Goal: Navigation & Orientation: Find specific page/section

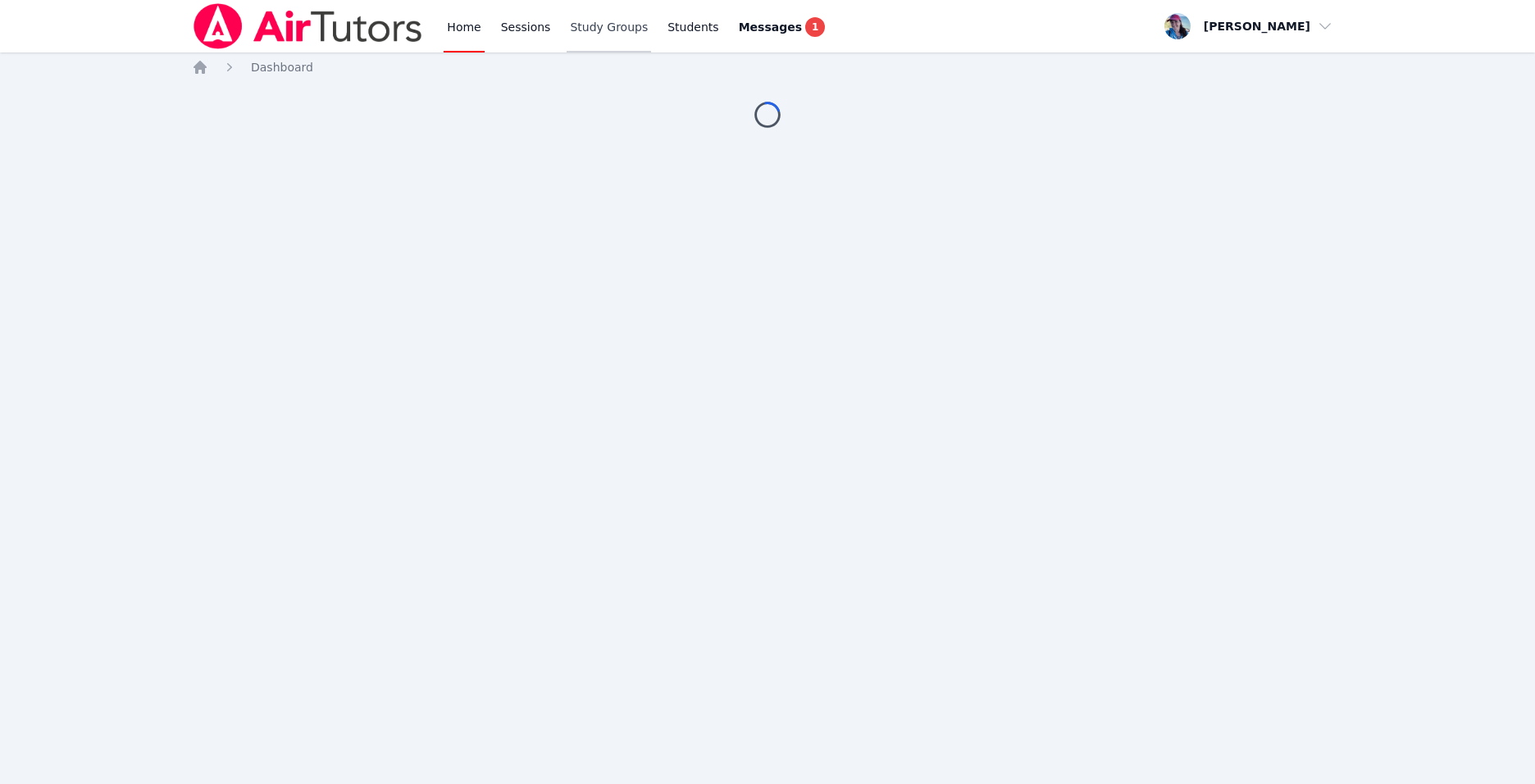
click at [619, 27] on link "Study Groups" at bounding box center [609, 26] width 85 height 52
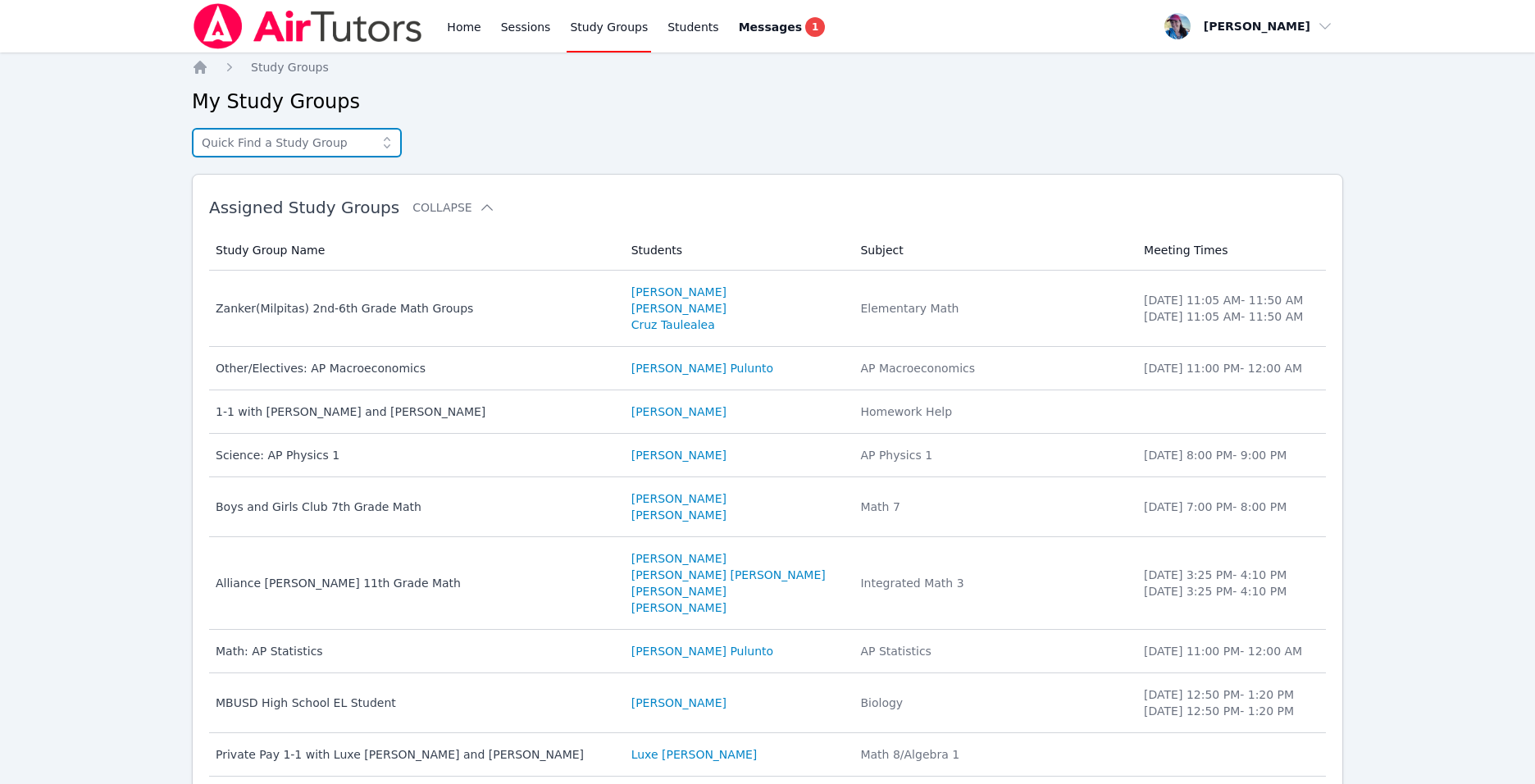
click at [345, 146] on input "text" at bounding box center [297, 143] width 210 height 30
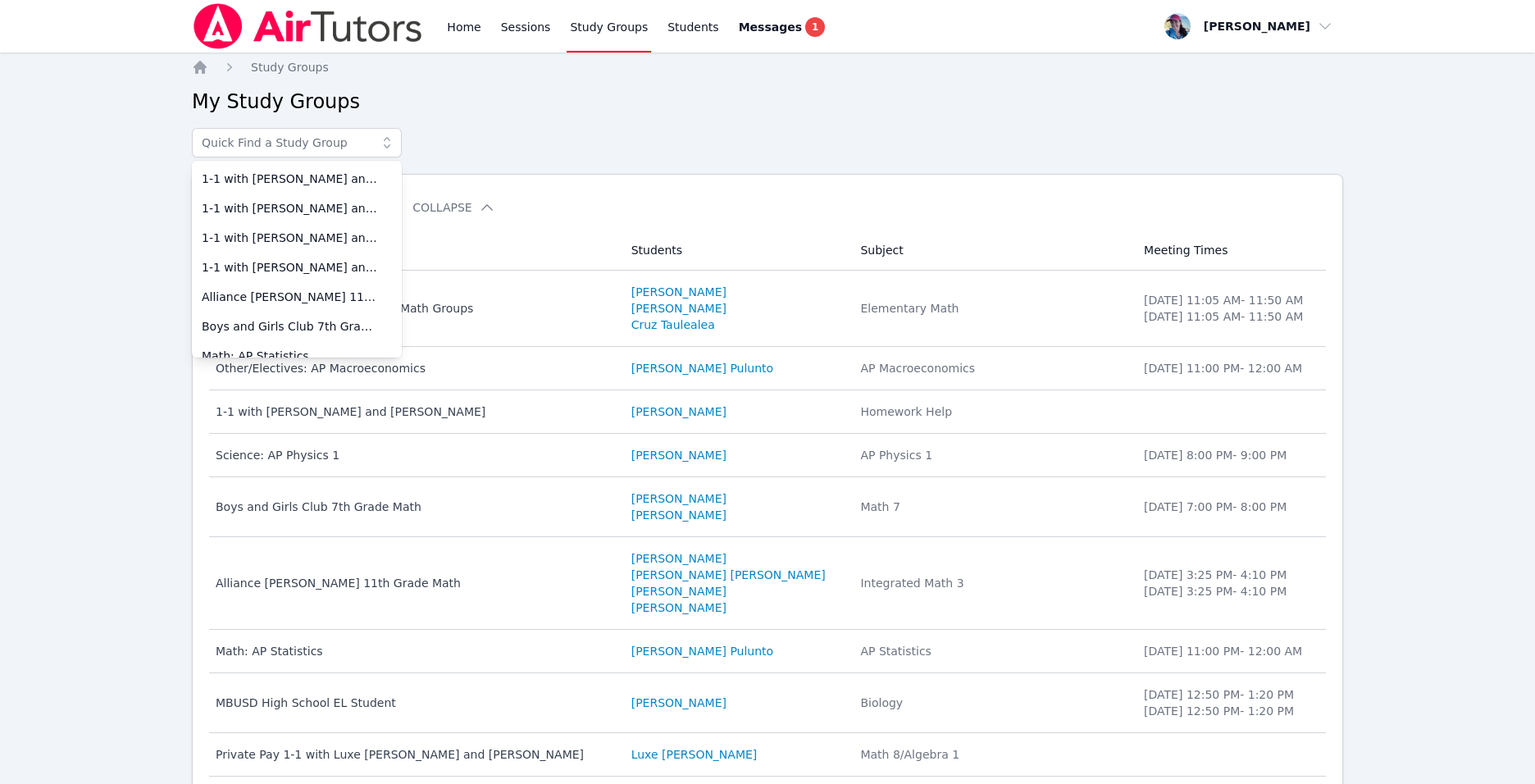
click at [623, 95] on h2 "My Study Groups" at bounding box center [768, 102] width 1152 height 26
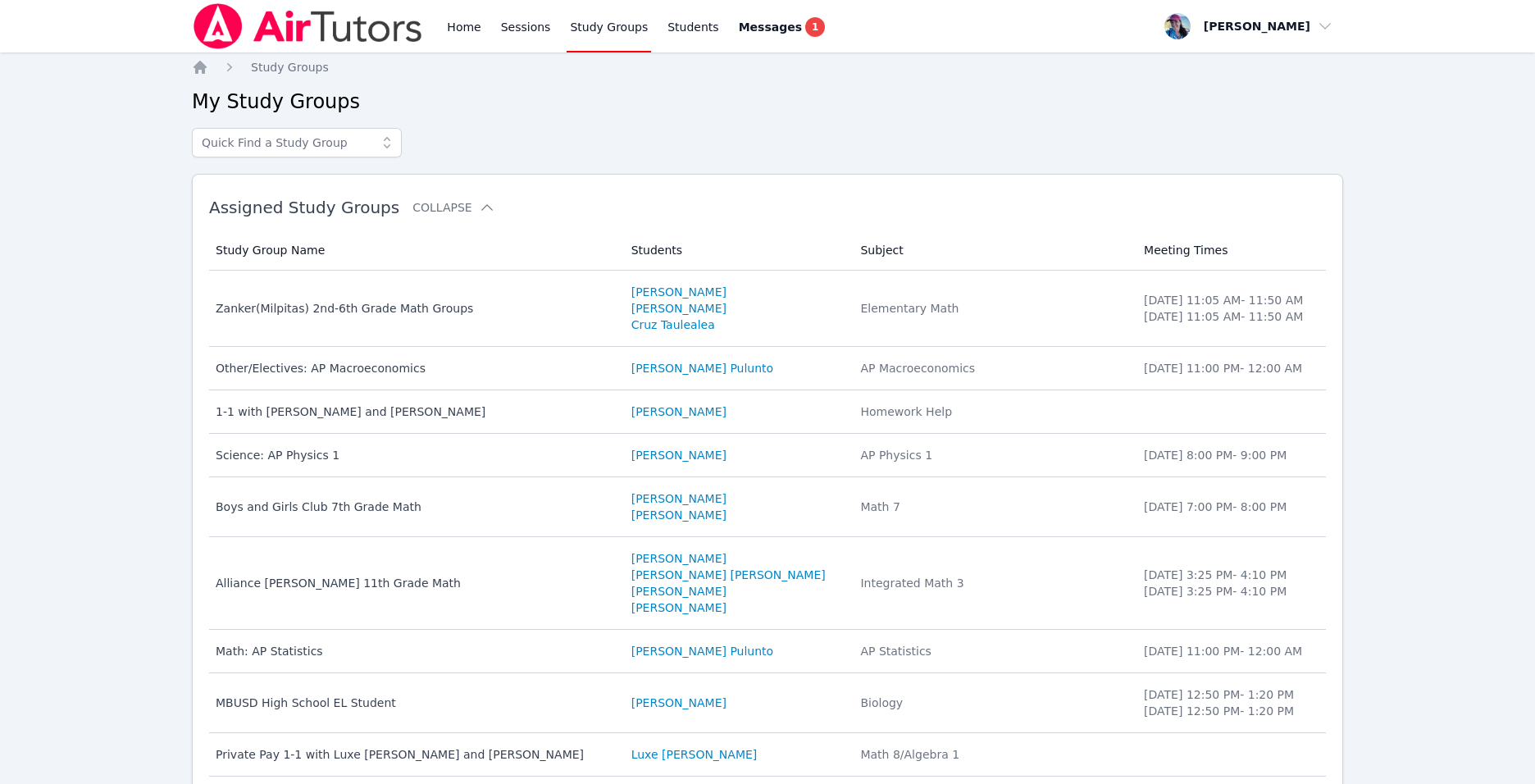
click at [482, 34] on div "Home Sessions Study Groups Students Messages 1" at bounding box center [636, 26] width 385 height 52
click at [455, 23] on link "Home" at bounding box center [464, 26] width 40 height 52
